Goal: Task Accomplishment & Management: Use online tool/utility

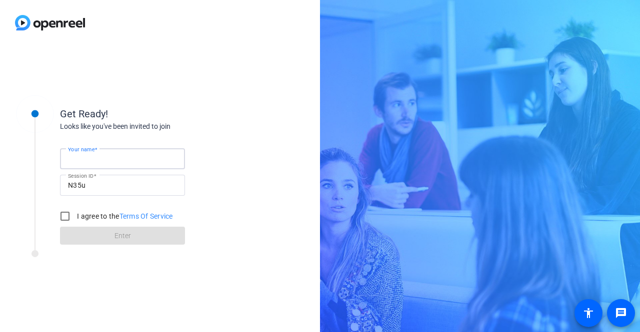
click at [124, 159] on input "Your name" at bounding box center [122, 159] width 109 height 12
type input "[PERSON_NAME]"
click at [67, 217] on input "I agree to the Terms Of Service" at bounding box center [65, 216] width 20 height 20
checkbox input "true"
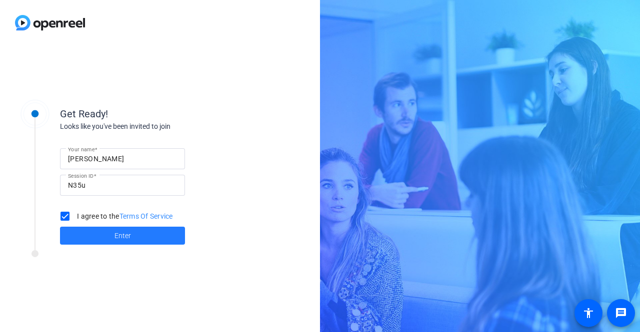
click at [134, 238] on span at bounding box center [122, 236] width 125 height 24
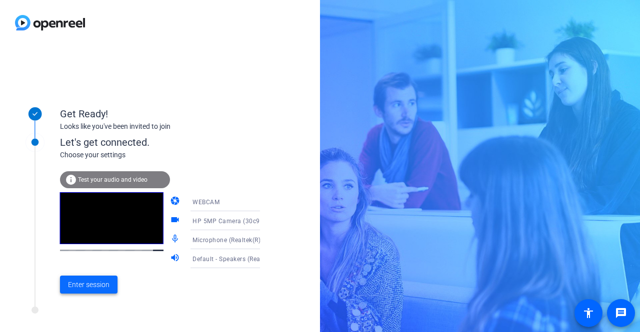
click at [81, 284] on span "Enter session" at bounding box center [88, 285] width 41 height 10
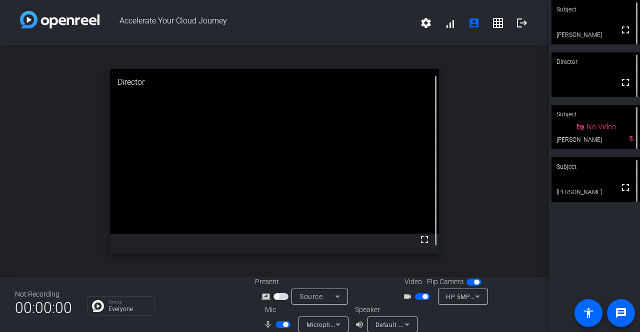
click at [575, 188] on video at bounding box center [595, 179] width 88 height 44
click at [591, 30] on video at bounding box center [595, 22] width 88 height 44
click at [593, 36] on video at bounding box center [595, 22] width 87 height 44
drag, startPoint x: 583, startPoint y: 39, endPoint x: 594, endPoint y: 32, distance: 13.0
click at [594, 32] on video at bounding box center [595, 22] width 88 height 44
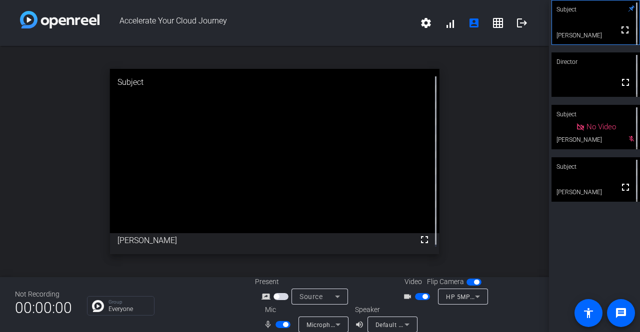
scroll to position [11, 0]
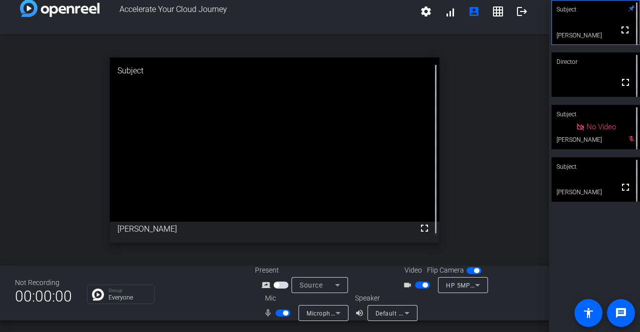
click at [628, 6] on icon at bounding box center [631, 8] width 7 height 7
click at [628, 7] on icon at bounding box center [631, 8] width 6 height 6
click at [325, 315] on span "Microphone (Realtek(R) Audio)" at bounding box center [350, 313] width 89 height 8
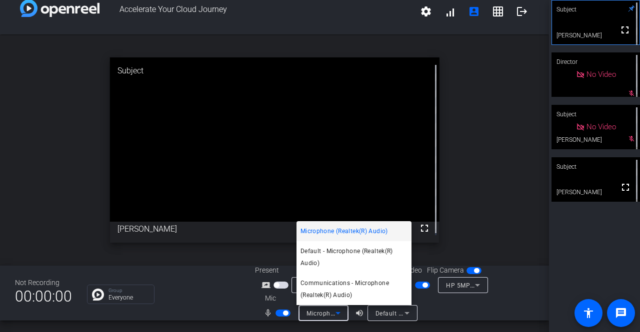
click at [325, 315] on div at bounding box center [320, 166] width 640 height 332
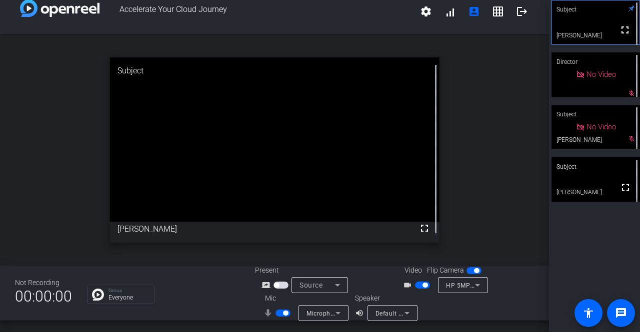
click at [595, 182] on video at bounding box center [595, 179] width 88 height 44
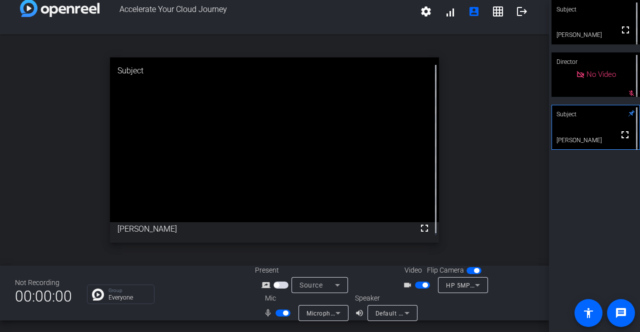
click at [485, 310] on div at bounding box center [488, 307] width 89 height 28
